Goal: Task Accomplishment & Management: Manage account settings

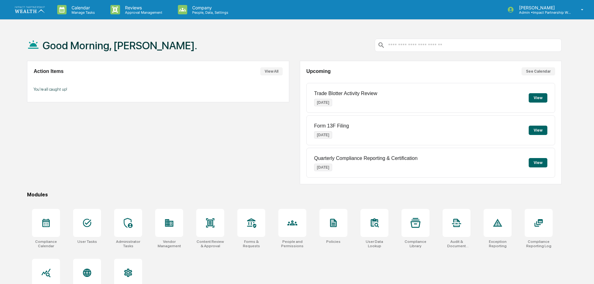
click at [33, 14] on link at bounding box center [33, 9] width 37 height 19
click at [74, 9] on p "Calendar" at bounding box center [82, 7] width 31 height 5
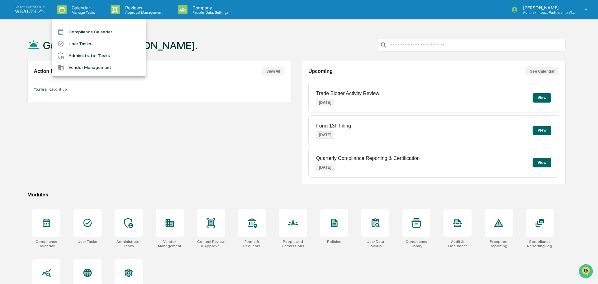
click at [590, 11] on div at bounding box center [299, 142] width 598 height 284
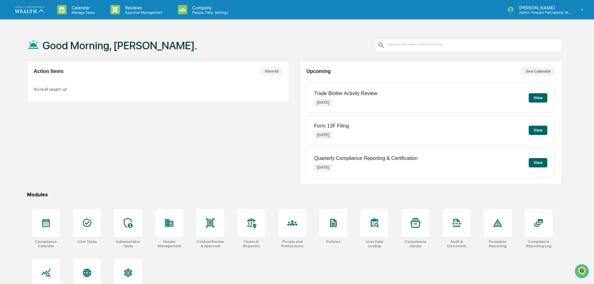
click at [584, 11] on icon at bounding box center [582, 10] width 11 height 6
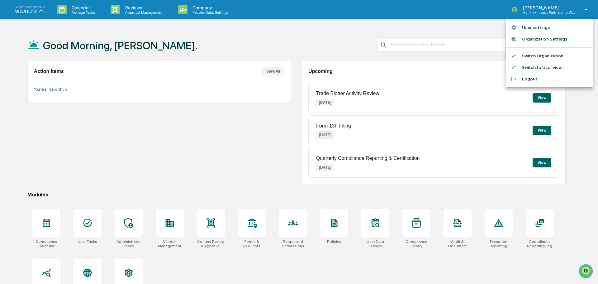
click at [553, 38] on li "Organization Settings" at bounding box center [548, 39] width 87 height 12
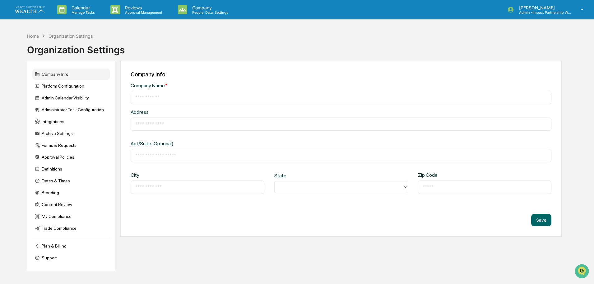
type input "**********"
type input "********"
type input "*****"
click at [66, 96] on div "Admin Calendar Visibility" at bounding box center [71, 97] width 78 height 11
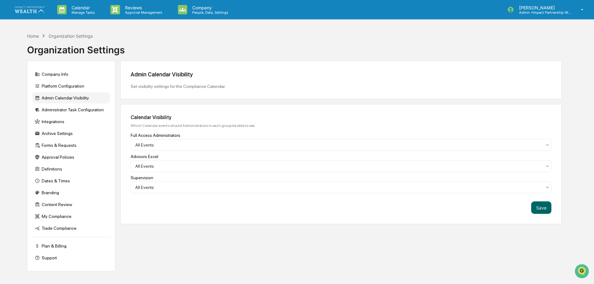
click at [502, 177] on div "Supervision" at bounding box center [341, 177] width 421 height 5
click at [206, 143] on div at bounding box center [338, 145] width 407 height 6
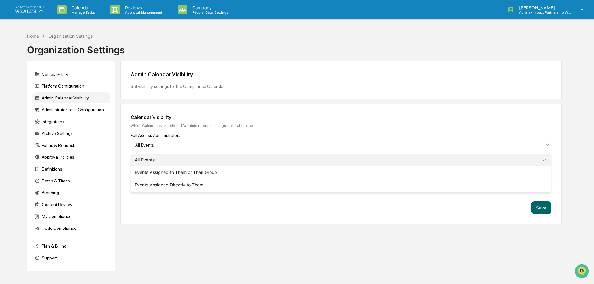
drag, startPoint x: 185, startPoint y: 146, endPoint x: 187, endPoint y: 150, distance: 4.5
click at [186, 148] on div at bounding box center [338, 145] width 407 height 6
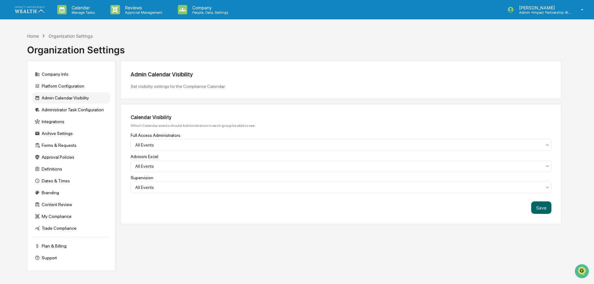
drag, startPoint x: 444, startPoint y: 254, endPoint x: 448, endPoint y: 246, distance: 8.9
click at [444, 254] on div "Admin Calendar Visibility Set visibility settings for the Compliance Calendar C…" at bounding box center [341, 166] width 442 height 210
click at [263, 180] on div "Supervision All Events" at bounding box center [341, 184] width 421 height 18
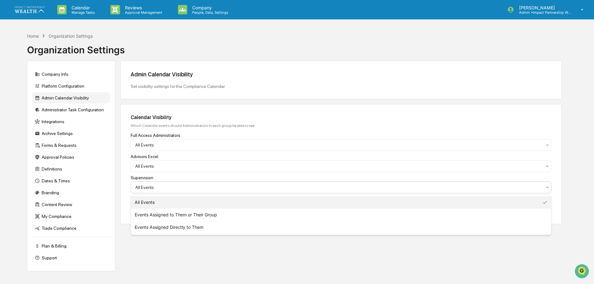
click at [264, 185] on div at bounding box center [338, 187] width 407 height 6
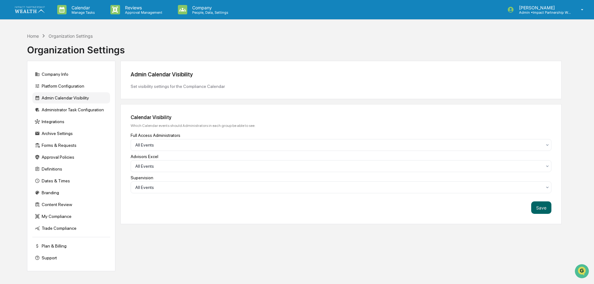
click at [185, 243] on div "Admin Calendar Visibility Set visibility settings for the Compliance Calendar C…" at bounding box center [341, 166] width 442 height 210
click at [587, 6] on div "[PERSON_NAME] Admin • Impact Partnership Wealth" at bounding box center [547, 9] width 93 height 19
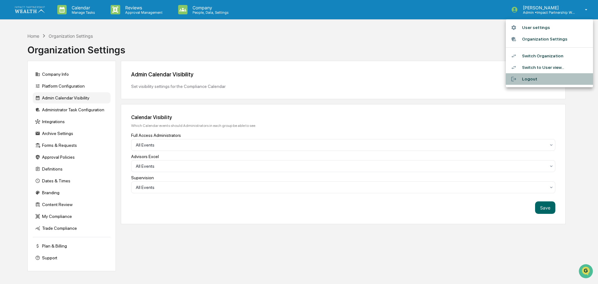
click at [536, 84] on li "Logout" at bounding box center [548, 79] width 87 height 12
